Goal: Task Accomplishment & Management: Manage account settings

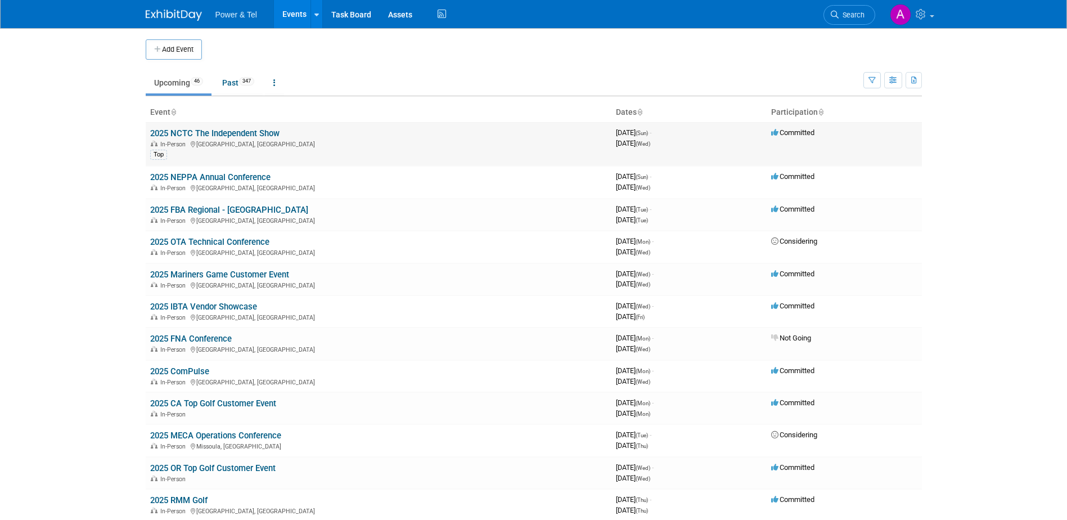
click at [263, 132] on link "2025 NCTC The Independent Show" at bounding box center [214, 133] width 129 height 10
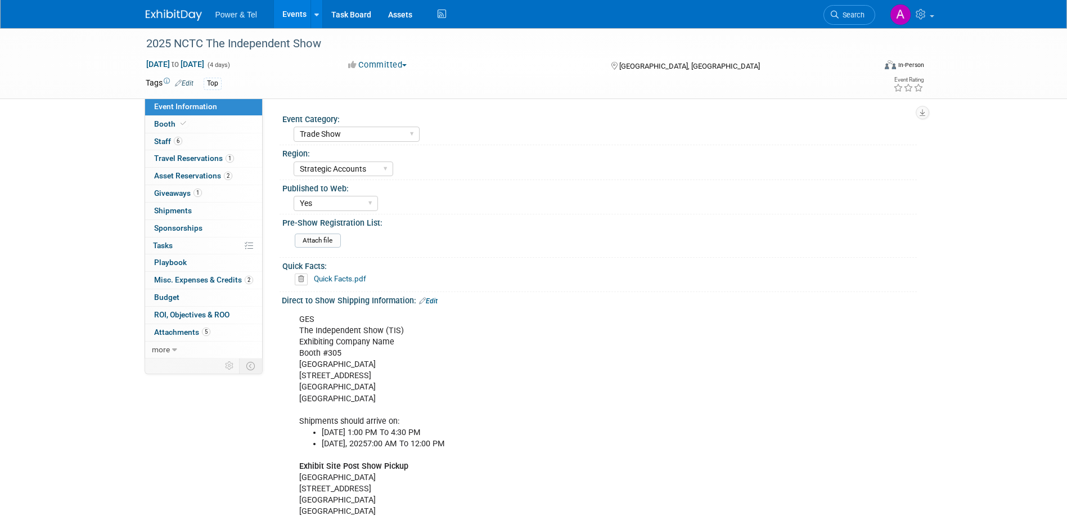
select select "Trade Show"
select select "Strategic Accounts"
select select "Yes"
click at [205, 124] on link "Booth" at bounding box center [203, 124] width 117 height 17
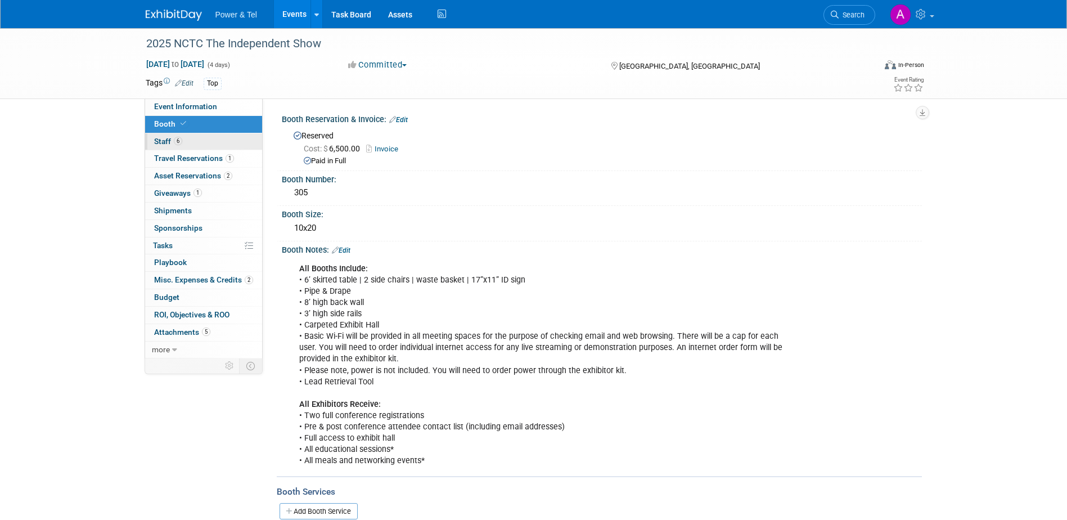
click at [200, 145] on link "6 Staff 6" at bounding box center [203, 141] width 117 height 17
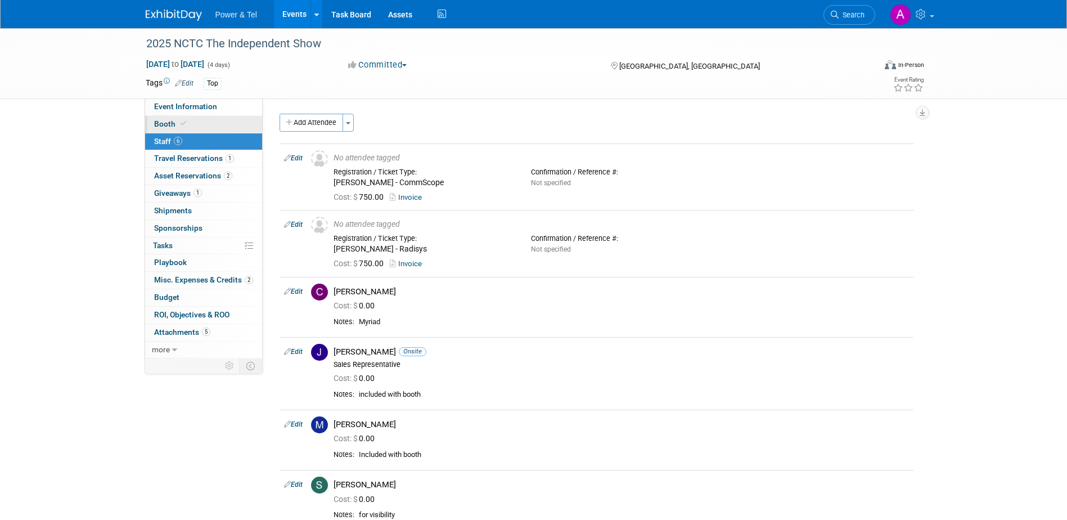
click at [211, 120] on link "Booth" at bounding box center [203, 124] width 117 height 17
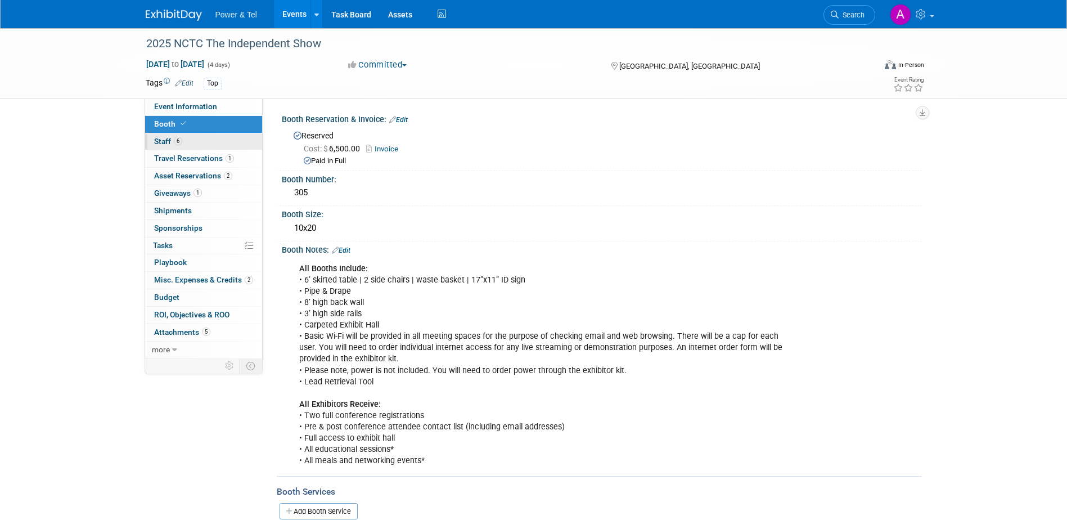
click at [210, 140] on link "6 Staff 6" at bounding box center [203, 141] width 117 height 17
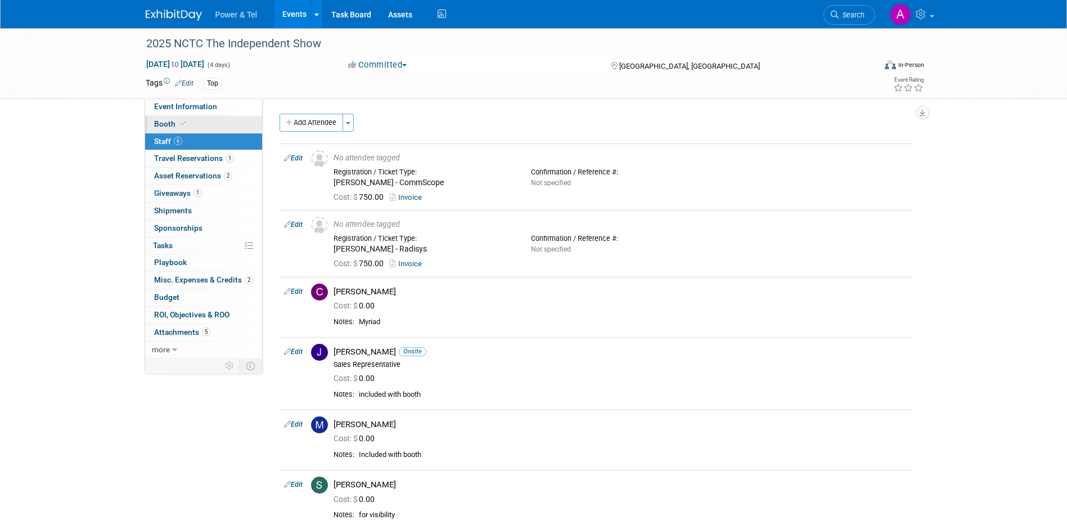
click at [195, 127] on link "Booth" at bounding box center [203, 124] width 117 height 17
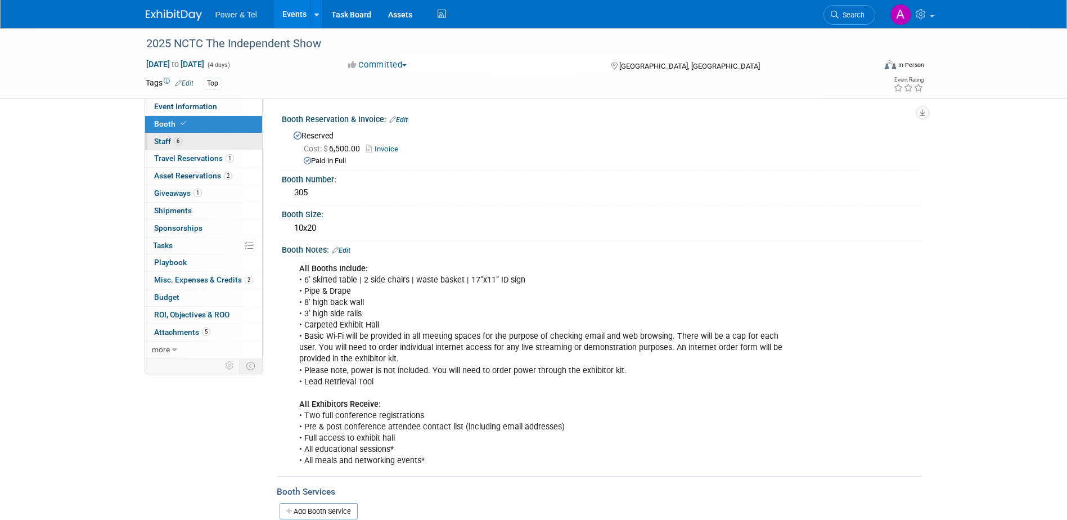
click at [190, 141] on link "6 Staff 6" at bounding box center [203, 141] width 117 height 17
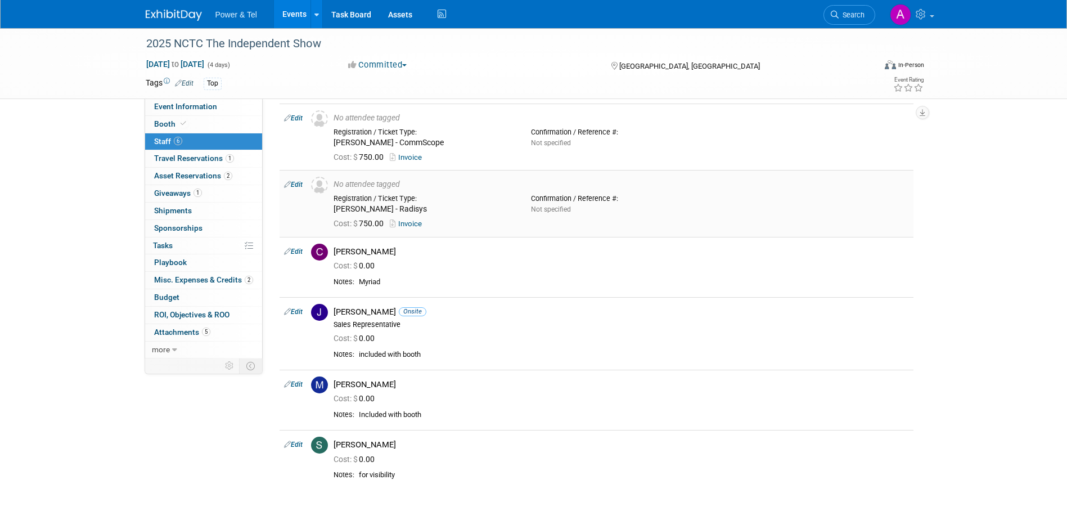
scroll to position [42, 0]
